Goal: Transaction & Acquisition: Subscribe to service/newsletter

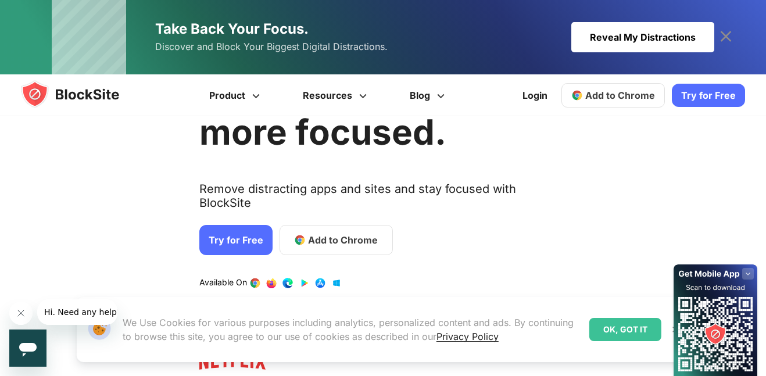
scroll to position [90, 0]
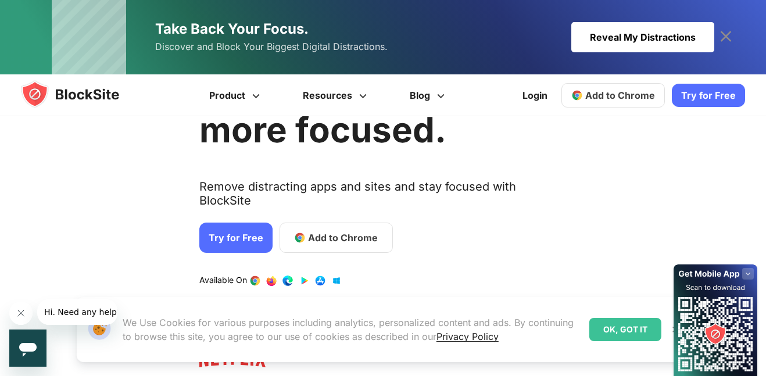
click at [230, 225] on link "Try for Free" at bounding box center [235, 238] width 73 height 30
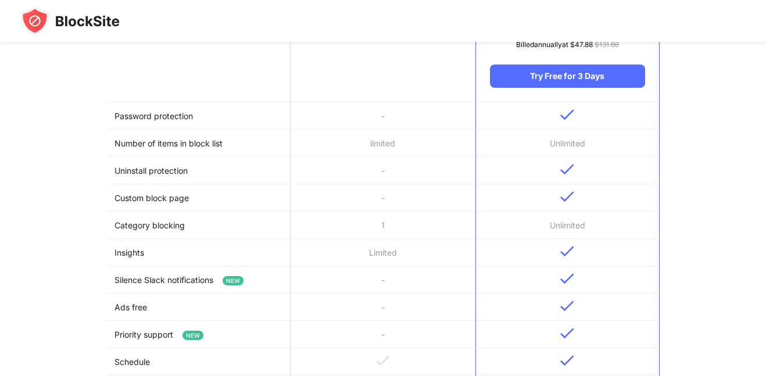
scroll to position [259, 0]
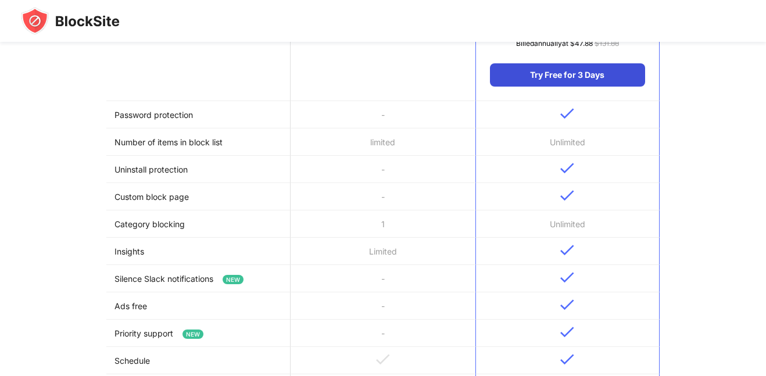
click at [553, 85] on div "Try Free for 3 Days" at bounding box center [567, 74] width 155 height 23
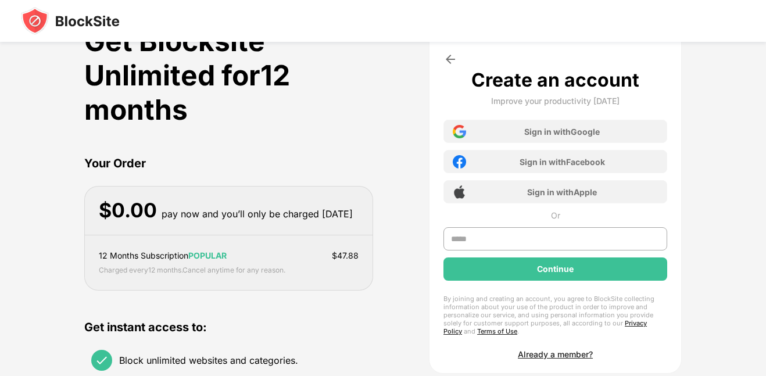
scroll to position [0, 0]
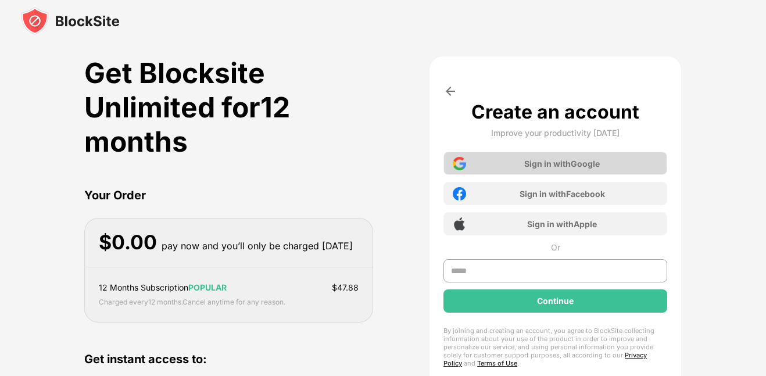
click at [495, 171] on div "Sign in with Google" at bounding box center [555, 163] width 224 height 23
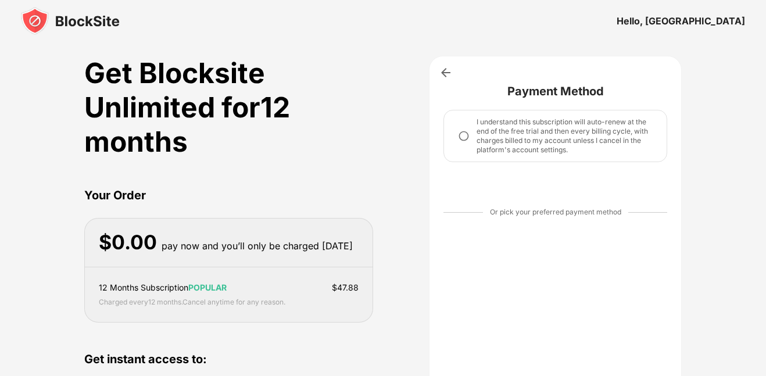
click at [72, 33] on img at bounding box center [70, 21] width 99 height 28
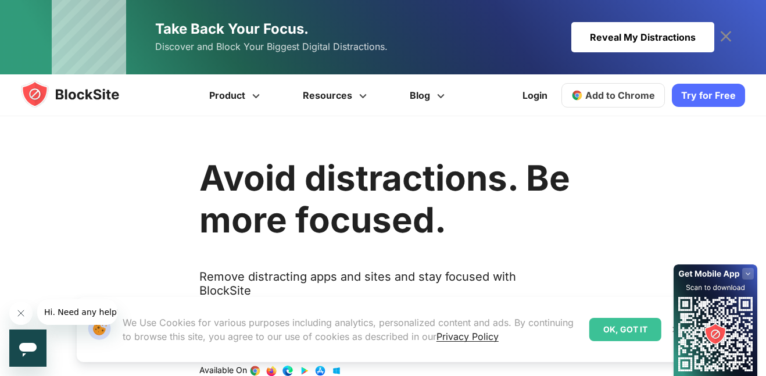
click at [643, 33] on div "Reveal My Distractions" at bounding box center [642, 37] width 143 height 30
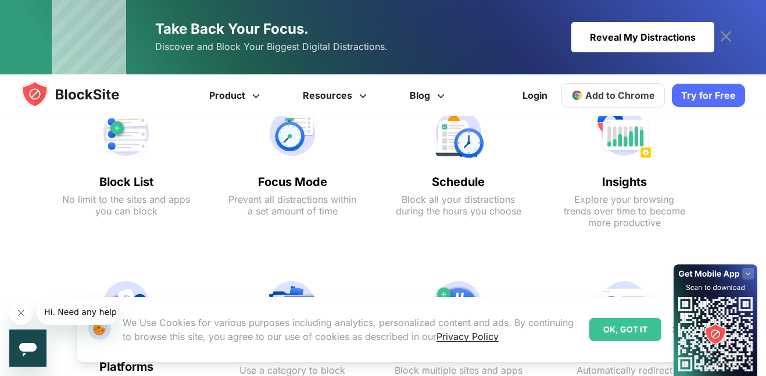
scroll to position [942, 0]
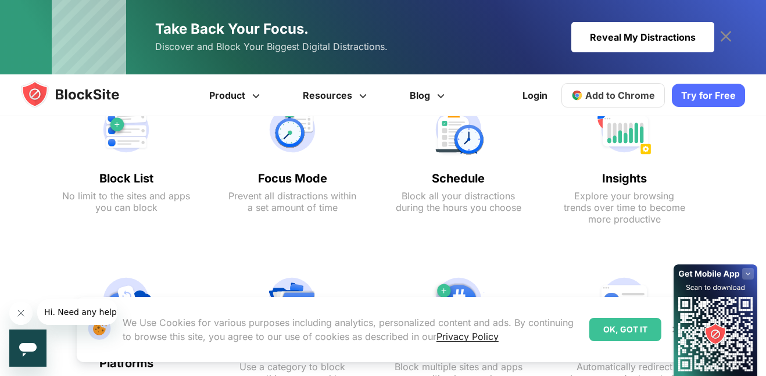
click at [126, 181] on text "Block List" at bounding box center [126, 178] width 128 height 14
click at [120, 165] on div "Block List No limit to the sites and apps you can block" at bounding box center [126, 163] width 151 height 156
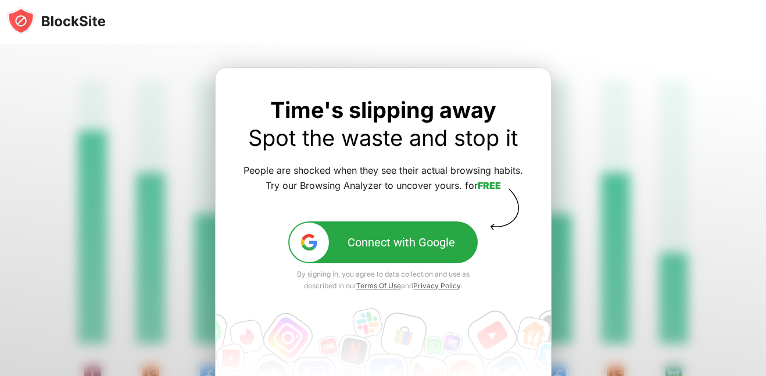
click at [361, 240] on div "Connect with Google" at bounding box center [402, 242] width 108 height 14
